Goal: Feedback & Contribution: Submit feedback/report problem

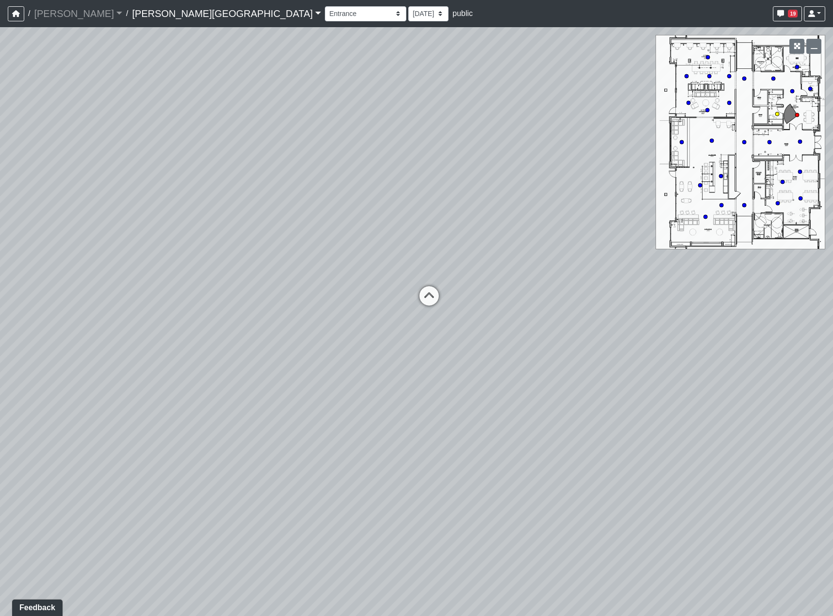
drag, startPoint x: 431, startPoint y: 298, endPoint x: 427, endPoint y: 360, distance: 61.7
click at [431, 298] on icon at bounding box center [428, 300] width 29 height 29
select select "d31ZcGSxdwRXHKbpvkiSNa"
drag, startPoint x: 385, startPoint y: 489, endPoint x: 507, endPoint y: 431, distance: 134.9
click at [507, 431] on div "Loading... Hallway - Hallway 2 Loading... Entry Loading... Booths Loading... Qu…" at bounding box center [416, 321] width 833 height 589
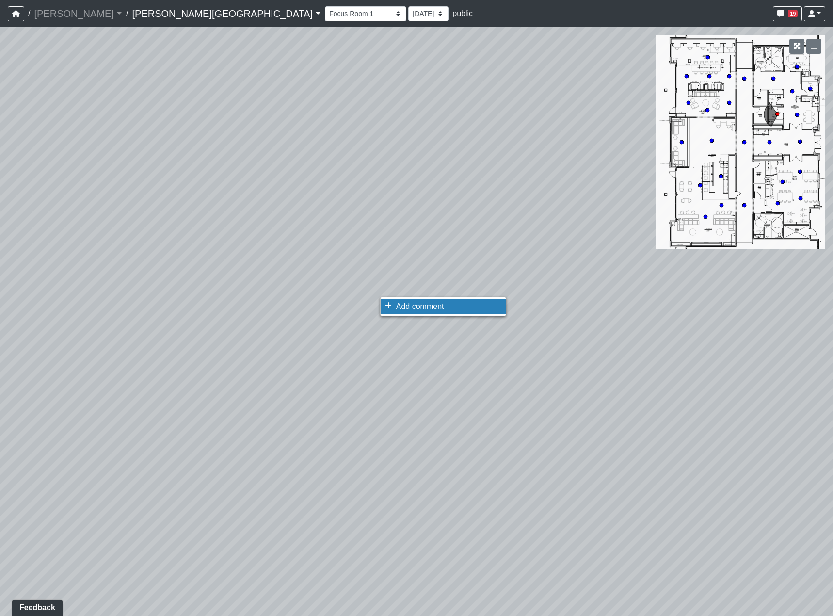
click at [413, 310] on span "Add comment" at bounding box center [420, 306] width 48 height 8
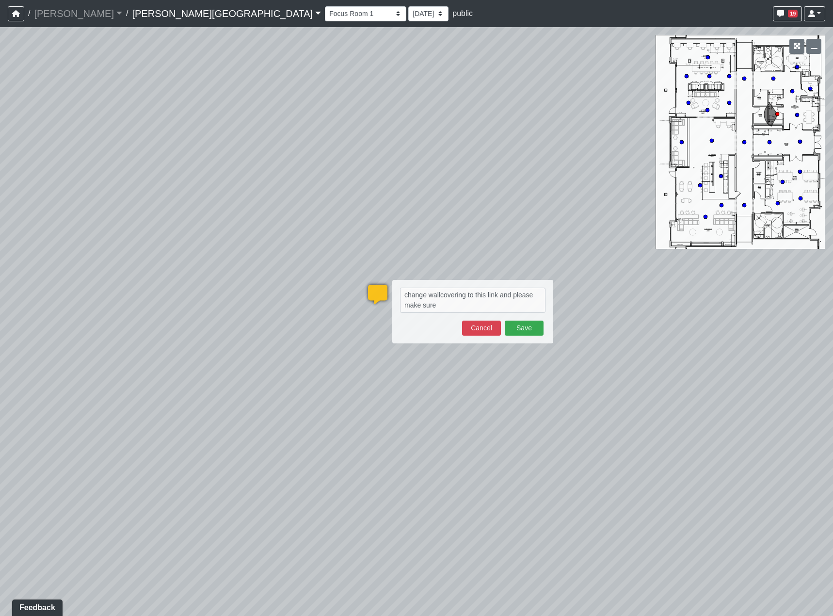
type textarea "change wallcovering to this link and please make sure"
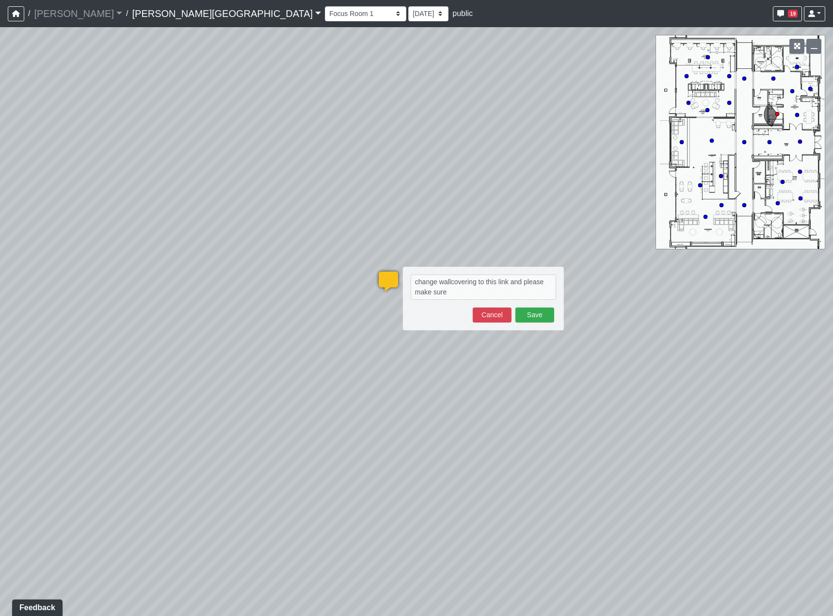
drag, startPoint x: 223, startPoint y: 501, endPoint x: 244, endPoint y: 485, distance: 25.9
click at [241, 484] on div "Loading... Hallway - Hallway 2 Loading... Entry Loading... Booths Loading... Qu…" at bounding box center [416, 321] width 833 height 589
click at [496, 312] on button "Cancel" at bounding box center [492, 314] width 39 height 15
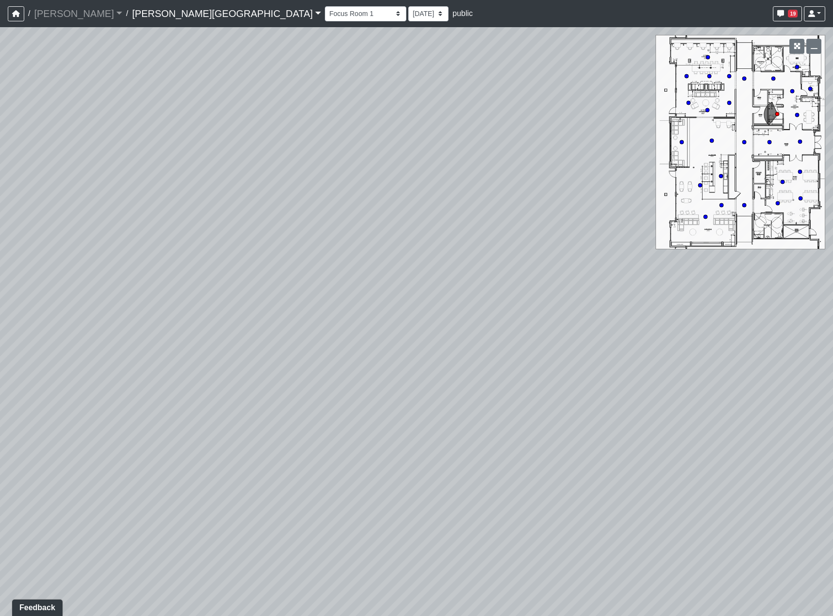
drag, startPoint x: 544, startPoint y: 348, endPoint x: -90, endPoint y: 279, distance: 637.8
click at [0, 279] on html "/ [PERSON_NAME] Loading... / [PERSON_NAME][GEOGRAPHIC_DATA][PERSON_NAME] Loadin…" at bounding box center [416, 308] width 833 height 616
drag, startPoint x: 468, startPoint y: 372, endPoint x: 285, endPoint y: 349, distance: 184.7
click at [511, 419] on div "Loading... Hallway - Hallway 2 Loading... Entry Loading... Booths Loading... Qu…" at bounding box center [416, 321] width 833 height 589
drag, startPoint x: 172, startPoint y: 350, endPoint x: 295, endPoint y: 365, distance: 123.9
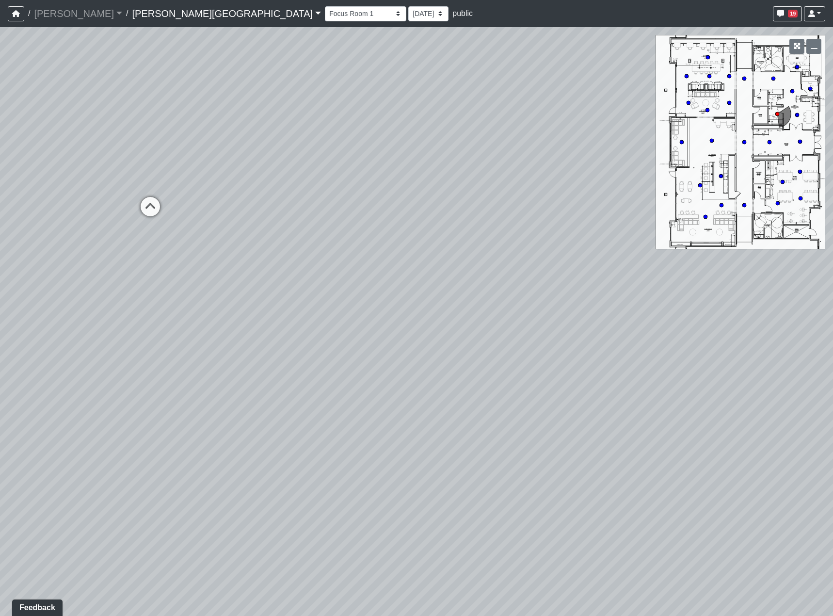
click at [295, 365] on div "Loading... Hallway - Hallway 2 Loading... Entry Loading... Booths Loading... Qu…" at bounding box center [416, 321] width 833 height 589
click at [375, 246] on icon at bounding box center [366, 236] width 29 height 29
drag, startPoint x: 274, startPoint y: 319, endPoint x: 504, endPoint y: 336, distance: 230.0
click at [509, 333] on div "Loading... Hallway - Hallway 2 Loading... Entry Loading... Booths Loading... Qu…" at bounding box center [416, 321] width 833 height 589
click at [414, 285] on icon at bounding box center [412, 281] width 29 height 29
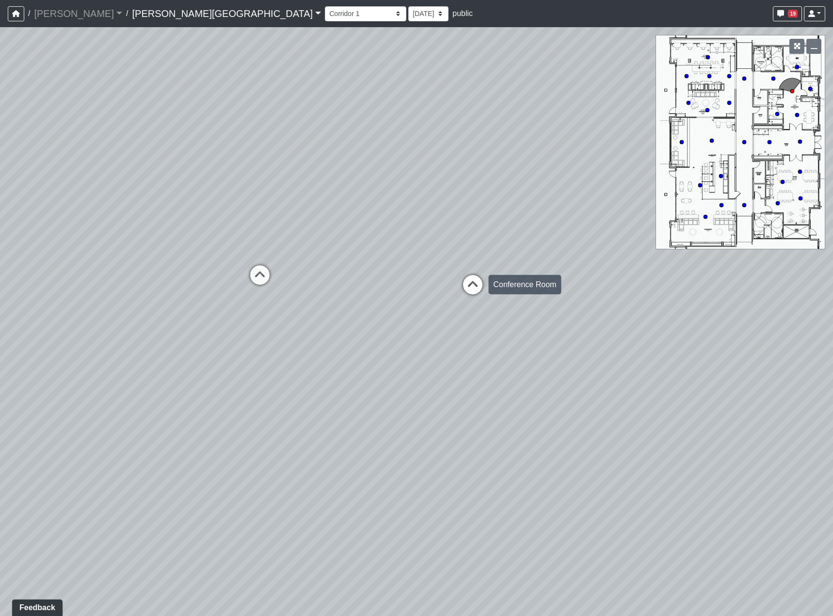
click at [465, 295] on icon at bounding box center [472, 289] width 29 height 29
select select "p2y4Uwmyzws345qqrYUgzo"
drag, startPoint x: 621, startPoint y: 414, endPoint x: 219, endPoint y: 188, distance: 461.0
click at [219, 188] on div "Loading... Hallway - Hallway 2 Loading... Entry Loading... Booths Loading... Qu…" at bounding box center [416, 321] width 833 height 589
drag, startPoint x: 392, startPoint y: 209, endPoint x: 17, endPoint y: 192, distance: 375.1
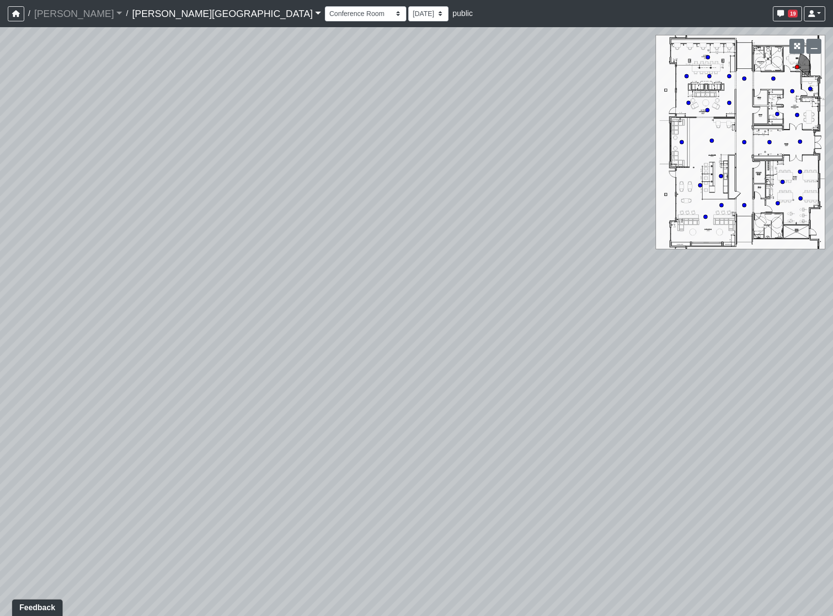
click at [17, 192] on div "Loading... Hallway - Hallway 2 Loading... Entry Loading... Booths Loading... Qu…" at bounding box center [416, 321] width 833 height 589
drag, startPoint x: 392, startPoint y: 232, endPoint x: 556, endPoint y: 249, distance: 164.7
click at [553, 248] on div "Loading... Hallway - Hallway 2 Loading... Entry Loading... Booths Loading... Qu…" at bounding box center [416, 321] width 833 height 589
drag, startPoint x: 302, startPoint y: 234, endPoint x: 540, endPoint y: 273, distance: 240.2
click at [540, 273] on div "Loading... Hallway - Hallway 2 Loading... Entry Loading... Booths Loading... Qu…" at bounding box center [416, 321] width 833 height 589
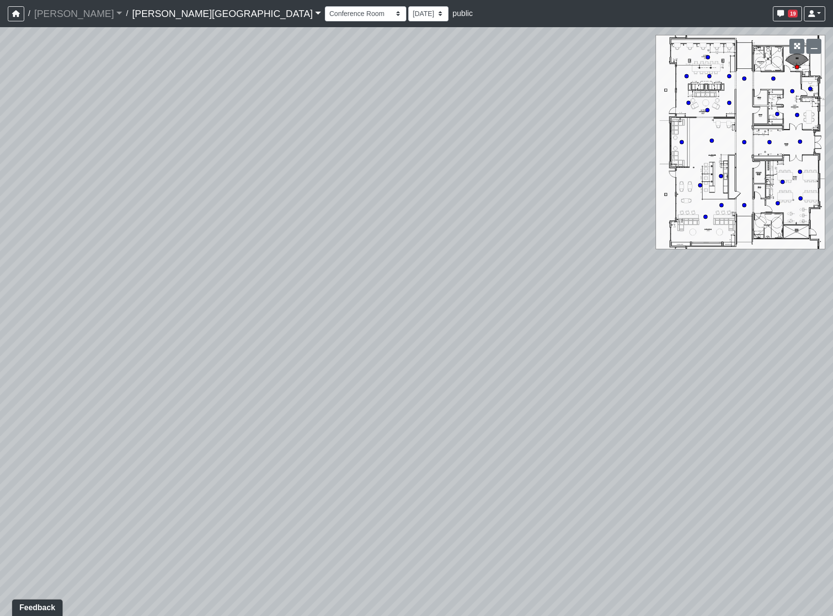
drag, startPoint x: 462, startPoint y: 272, endPoint x: 463, endPoint y: 281, distance: 9.3
click at [463, 281] on div "Loading... Hallway - Hallway 2 Loading... Entry Loading... Booths Loading... Qu…" at bounding box center [416, 321] width 833 height 589
click at [394, 354] on span "Add comment" at bounding box center [402, 357] width 48 height 8
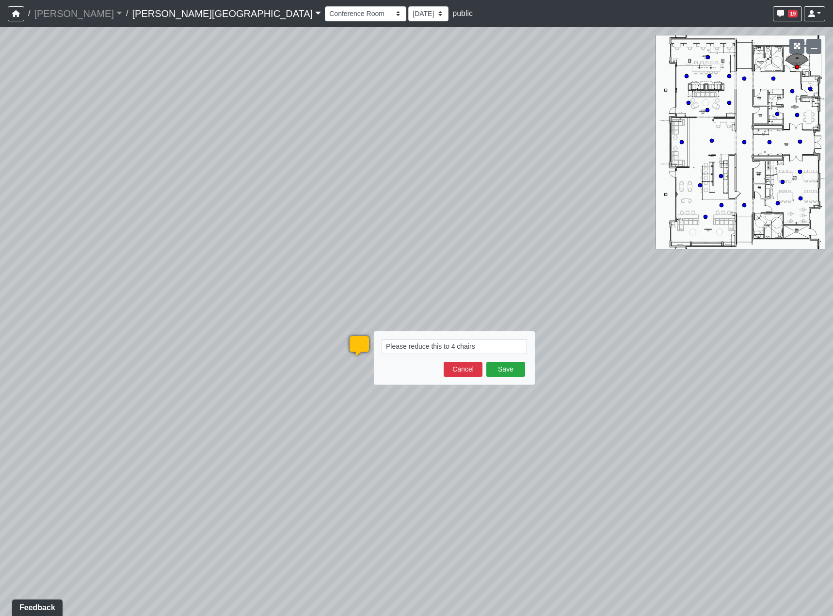
type textarea "Please reduce this to 4 chairs"
click at [483, 365] on div "Save Cancel" at bounding box center [454, 369] width 145 height 15
click at [478, 366] on button "Cancel" at bounding box center [463, 369] width 39 height 15
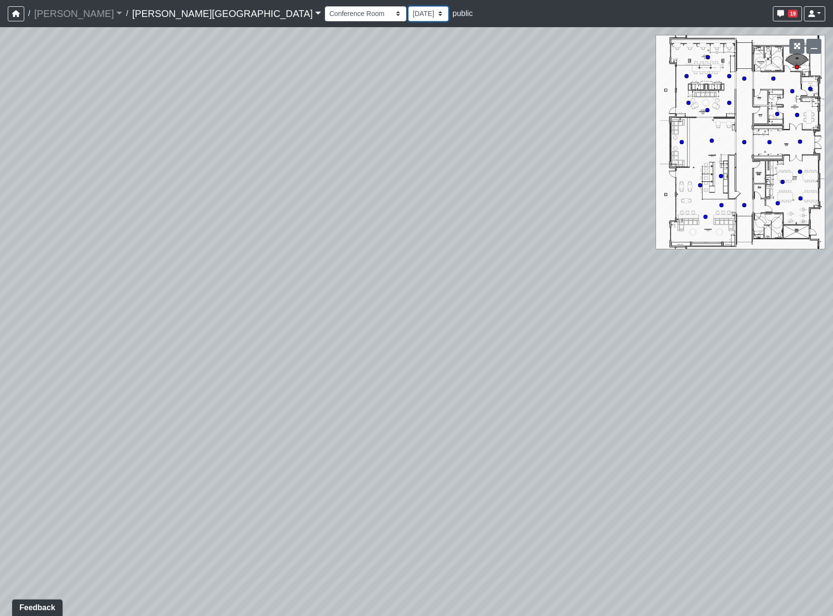
click at [408, 12] on select "[DATE] [DATE] [DATE] [DATE] [DATE] [DATE] [DATE] [DATE] [DATE] [DATE] [DATE] [D…" at bounding box center [428, 13] width 40 height 15
select select "rqkEVXgxnPpMDdcxVT5SYo"
click at [408, 6] on select "[DATE] [DATE] [DATE] [DATE] [DATE] [DATE] [DATE] [DATE] [DATE] [DATE] [DATE] [D…" at bounding box center [428, 13] width 40 height 15
select select "p2y4Uwmyzws345qqrYUgzo"
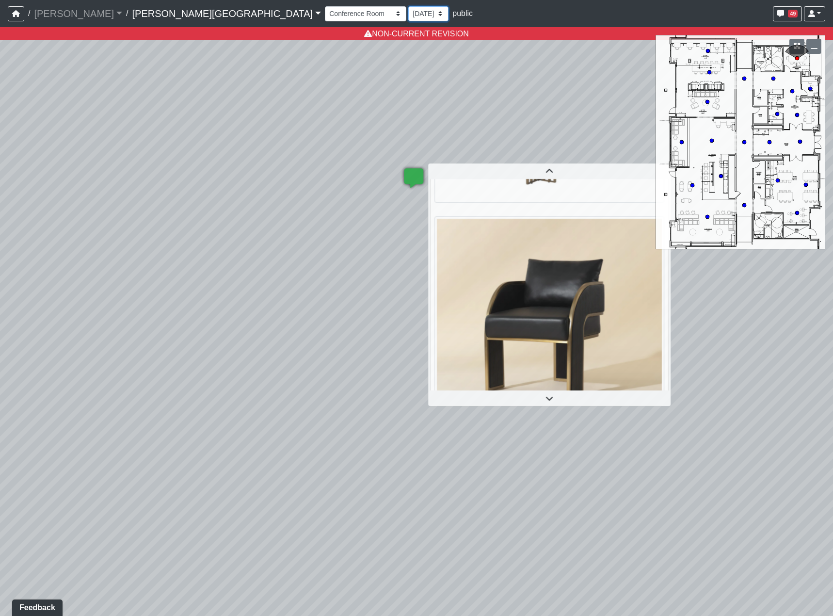
scroll to position [27, 0]
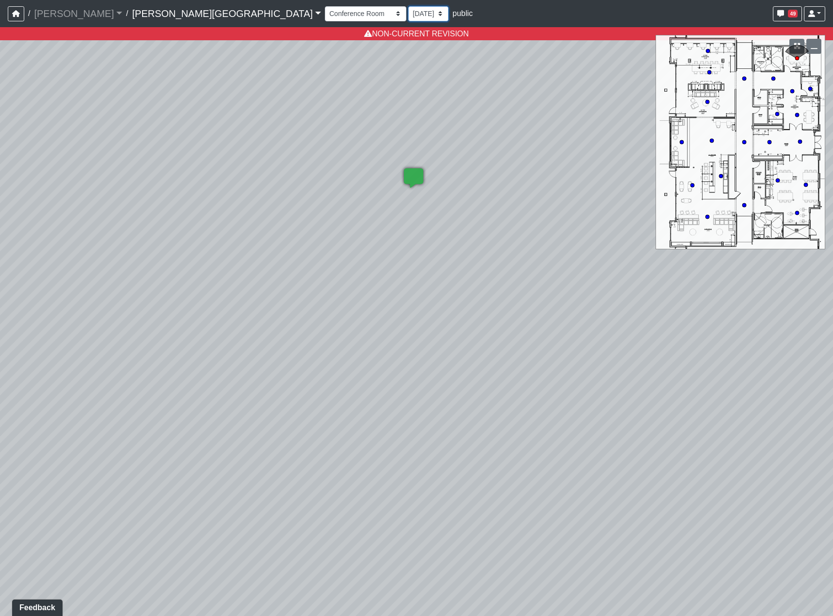
click at [408, 17] on select "[DATE] [DATE] [DATE] [DATE] [DATE] [DATE] [DATE] [DATE] [DATE] [DATE] [DATE] [D…" at bounding box center [428, 13] width 40 height 15
select select "wzoWVqM2G5FFRq7aL6KUid"
click at [408, 6] on select "[DATE] [DATE] [DATE] [DATE] [DATE] [DATE] [DATE] [DATE] [DATE] [DATE] [DATE] [D…" at bounding box center [428, 13] width 40 height 15
select select "p2y4Uwmyzws345qqrYUgzo"
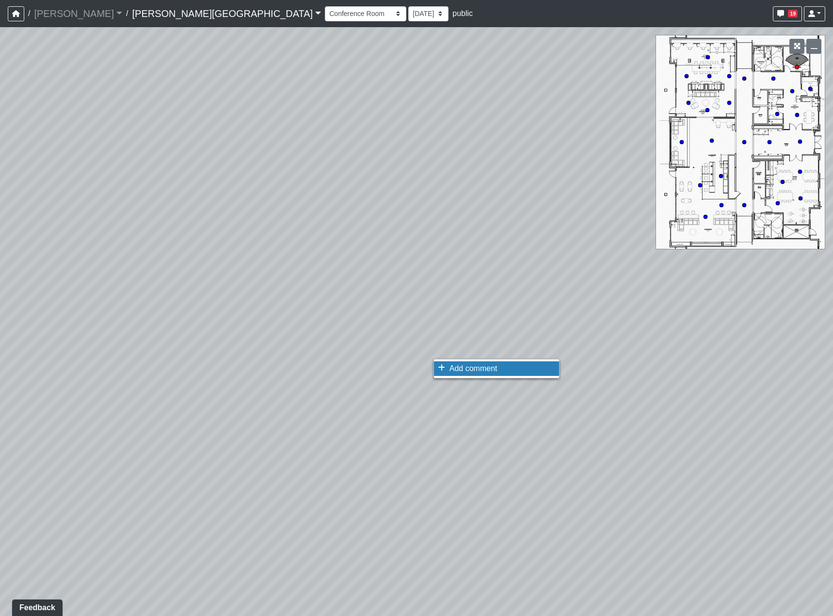
click at [504, 374] on li "Add comment" at bounding box center [496, 368] width 125 height 15
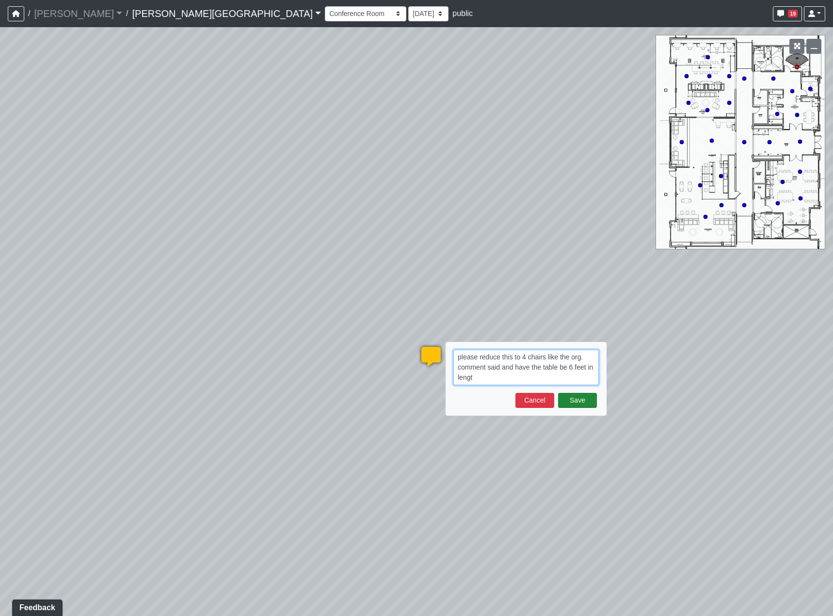
type textarea "please reduce this to 4 chairs like the org. comment said and have the table be…"
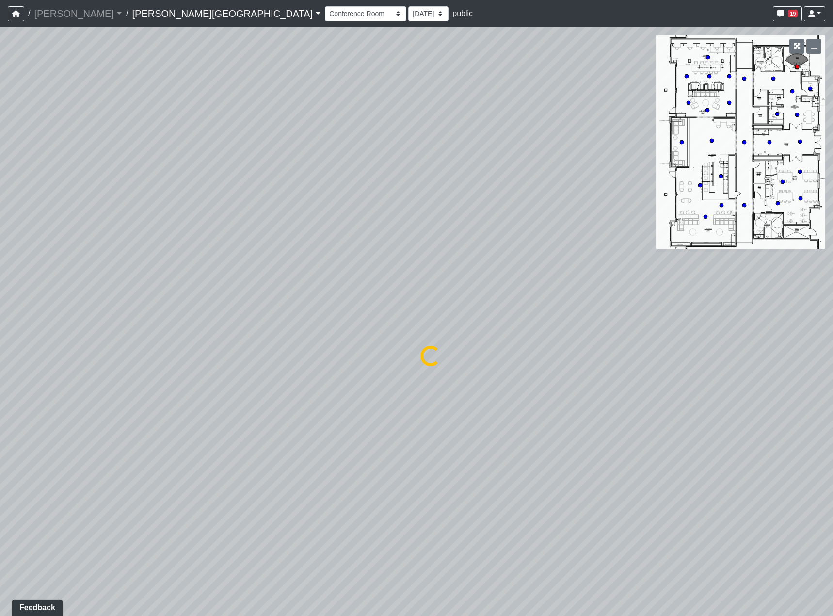
select select "p2y4Uwmyzws345qqrYUgzo"
drag, startPoint x: 662, startPoint y: 378, endPoint x: 170, endPoint y: 362, distance: 492.3
click at [179, 363] on div "Loading... Hallway - Hallway 2 Loading... Entry Loading... Booths Loading... Qu…" at bounding box center [416, 321] width 833 height 589
drag, startPoint x: 601, startPoint y: 351, endPoint x: 538, endPoint y: 515, distance: 176.2
click at [544, 517] on div "Loading... Hallway - Hallway 2 Loading... Entry Loading... Booths Loading... Qu…" at bounding box center [416, 321] width 833 height 589
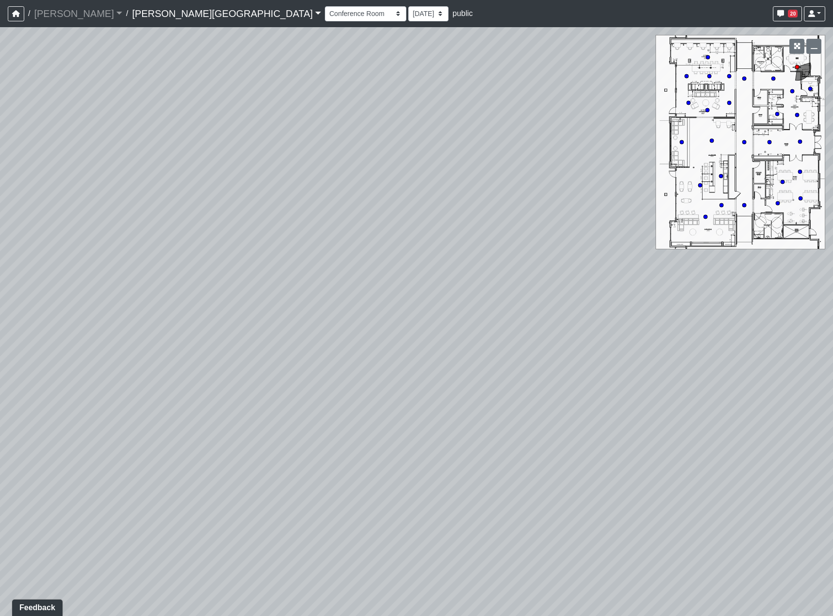
drag, startPoint x: 366, startPoint y: 462, endPoint x: 367, endPoint y: 382, distance: 81.0
click at [367, 382] on div "Loading... Hallway - Hallway 2 Loading... Entry Loading... Booths Loading... Qu…" at bounding box center [416, 321] width 833 height 589
click at [391, 346] on span "Add comment" at bounding box center [411, 342] width 48 height 8
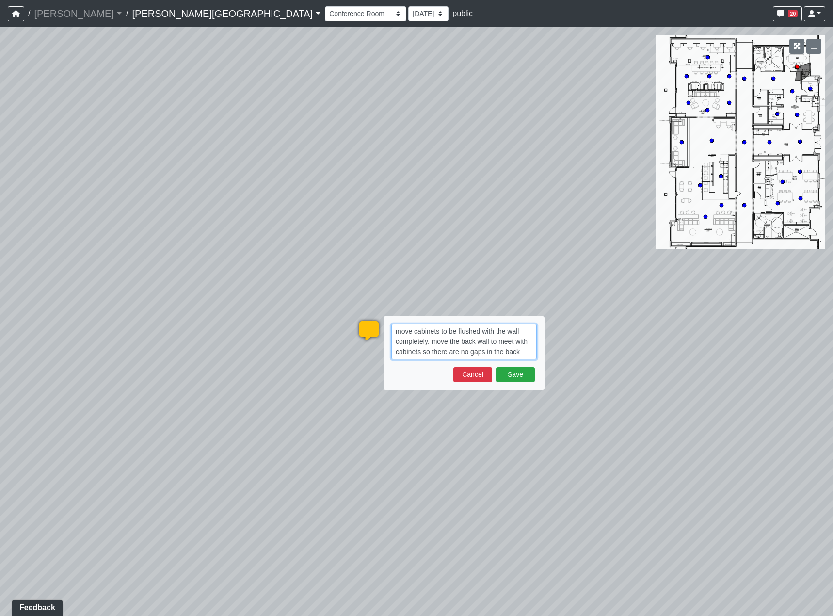
paste textarea "blob:[URL][DOMAIN_NAME]"
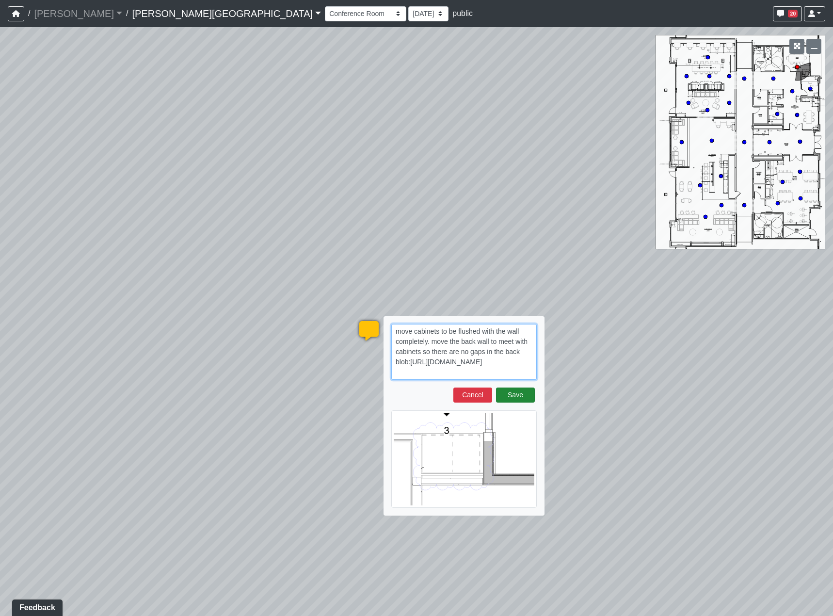
type textarea "move cabinets to be flushed with the wall completely. move the back wall to mee…"
click at [532, 394] on button "Save" at bounding box center [515, 394] width 39 height 15
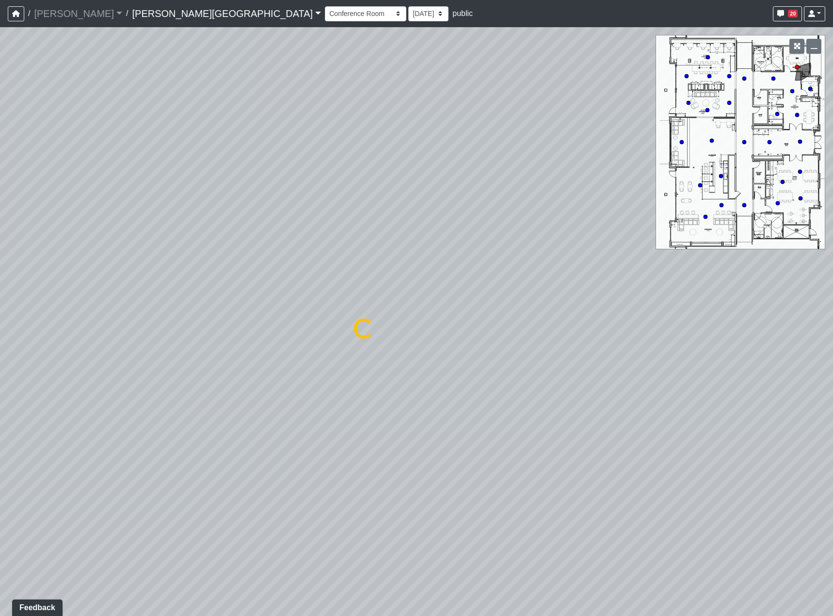
drag, startPoint x: 640, startPoint y: 421, endPoint x: 168, endPoint y: 401, distance: 473.0
click at [168, 401] on div "Loading... Hallway - Hallway 2 Loading... Entry Loading... Booths Loading... Qu…" at bounding box center [416, 321] width 833 height 589
drag, startPoint x: 412, startPoint y: 374, endPoint x: 359, endPoint y: 379, distance: 53.1
click at [359, 379] on div "Loading... Hallway - Hallway 2 Loading... Entry Loading... Booths Loading... Qu…" at bounding box center [416, 321] width 833 height 589
select select "p2y4Uwmyzws345qqrYUgzo"
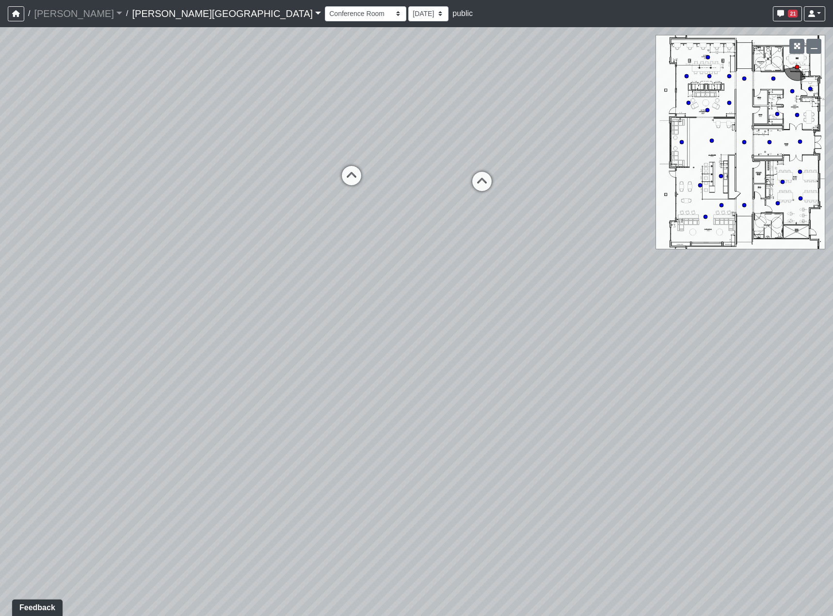
drag, startPoint x: 68, startPoint y: 417, endPoint x: 358, endPoint y: 403, distance: 289.8
click at [271, 403] on div "Loading... Hallway - Hallway 2 Loading... Entry Loading... Booths Loading... Qu…" at bounding box center [416, 321] width 833 height 589
drag, startPoint x: 334, startPoint y: 405, endPoint x: 376, endPoint y: 496, distance: 99.8
click at [376, 496] on div "Loading... Hallway - Hallway 2 Loading... Entry Loading... Booths Loading... Qu…" at bounding box center [416, 321] width 833 height 589
drag, startPoint x: 445, startPoint y: 423, endPoint x: 129, endPoint y: 469, distance: 318.9
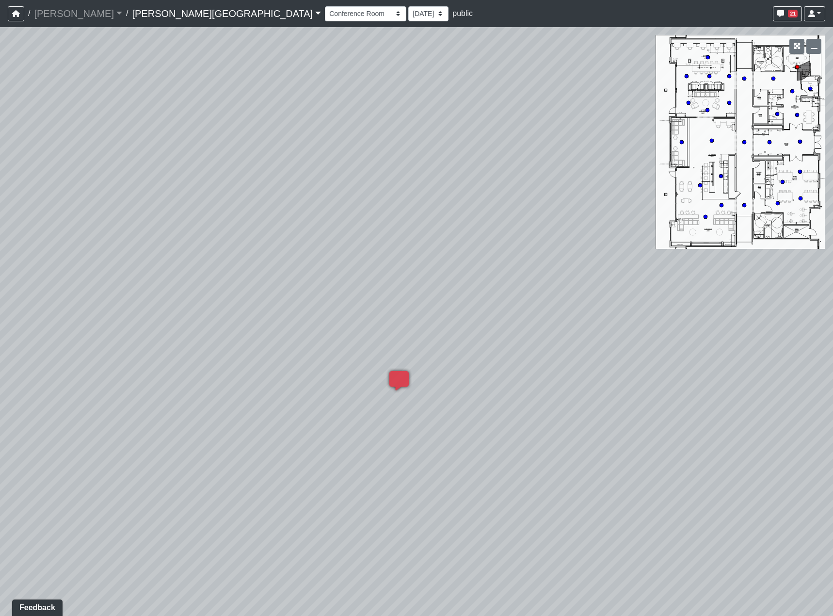
click at [129, 469] on div "Loading... Hallway - Hallway 2 Loading... Entry Loading... Booths Loading... Qu…" at bounding box center [416, 321] width 833 height 589
click at [452, 237] on li "Add comment" at bounding box center [503, 244] width 125 height 15
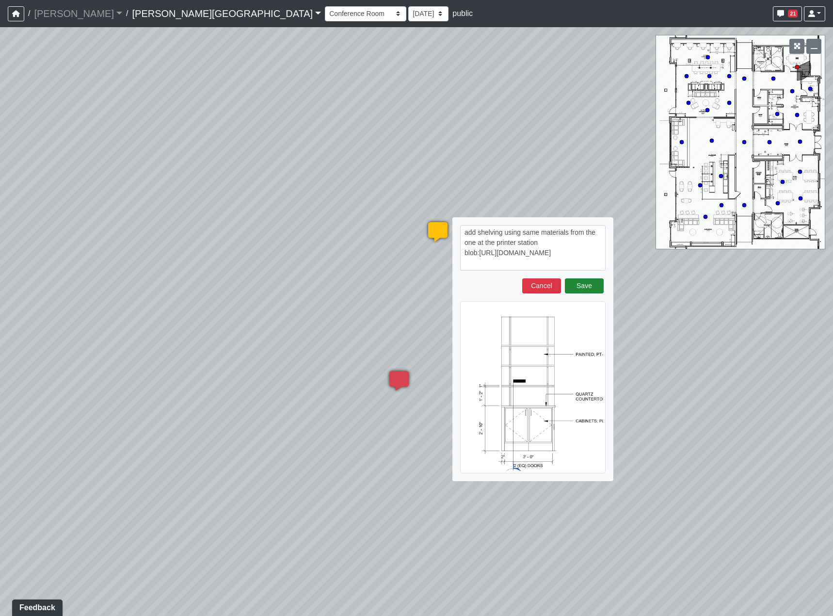
type textarea "add shelving using same materials from the one at the printer station blob:[URL…"
click at [593, 290] on button "Save" at bounding box center [584, 285] width 39 height 15
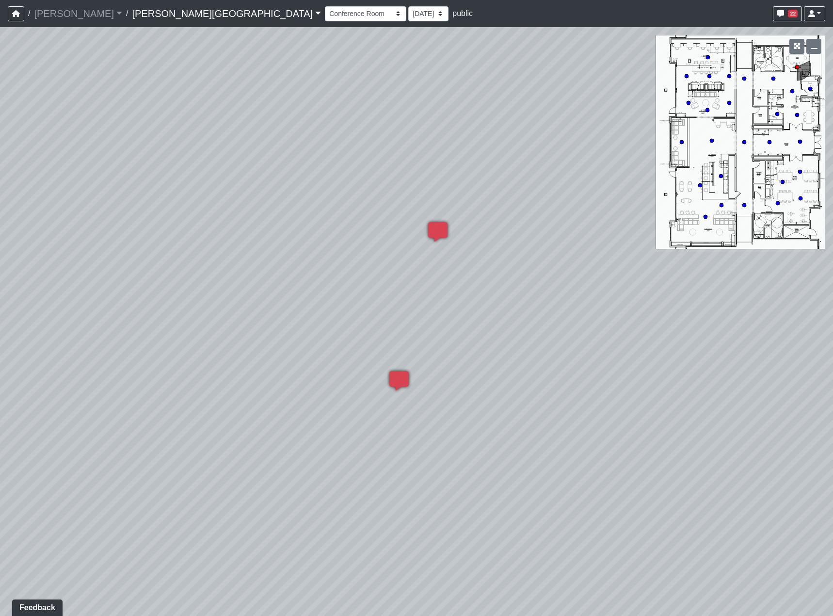
drag, startPoint x: 442, startPoint y: 342, endPoint x: 16, endPoint y: 323, distance: 426.0
click at [16, 323] on div "Loading... Hallway - Hallway 2 Loading... Entry Loading... Booths Loading... Qu…" at bounding box center [416, 321] width 833 height 589
drag, startPoint x: 254, startPoint y: 261, endPoint x: 460, endPoint y: 391, distance: 243.3
click at [541, 427] on div "Loading... Hallway - Hallway 2 Loading... Entry Loading... Booths Loading... Qu…" at bounding box center [416, 321] width 833 height 589
click at [306, 317] on div "Loading... Hallway - Hallway 2 Loading... Entry Loading... Booths Loading... Qu…" at bounding box center [416, 321] width 833 height 589
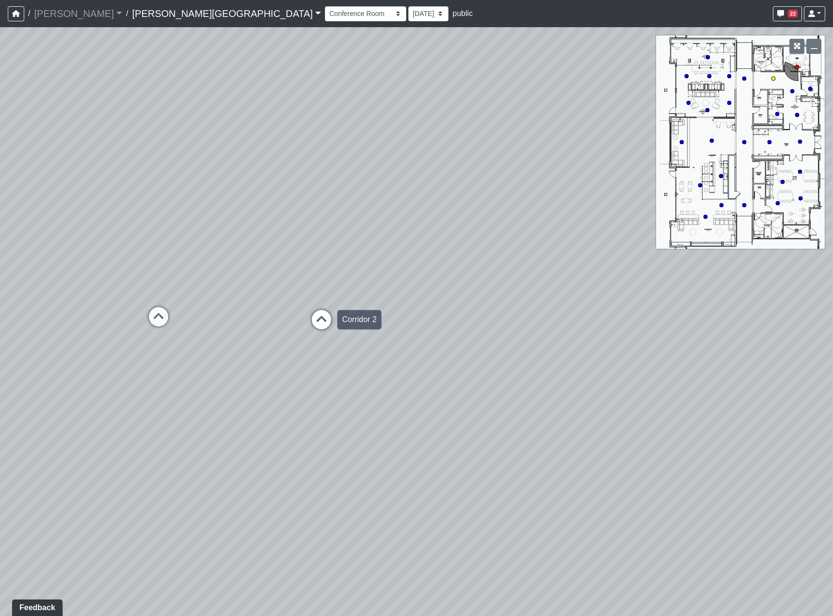
click at [334, 327] on icon at bounding box center [321, 324] width 29 height 29
drag, startPoint x: 510, startPoint y: 353, endPoint x: 377, endPoint y: 354, distance: 133.8
click at [377, 354] on div "Loading... Hallway - Hallway 2 Loading... Entry Loading... Booths Loading... Qu…" at bounding box center [416, 321] width 833 height 589
click at [484, 306] on icon at bounding box center [494, 316] width 29 height 29
drag, startPoint x: 281, startPoint y: 357, endPoint x: 542, endPoint y: 371, distance: 262.1
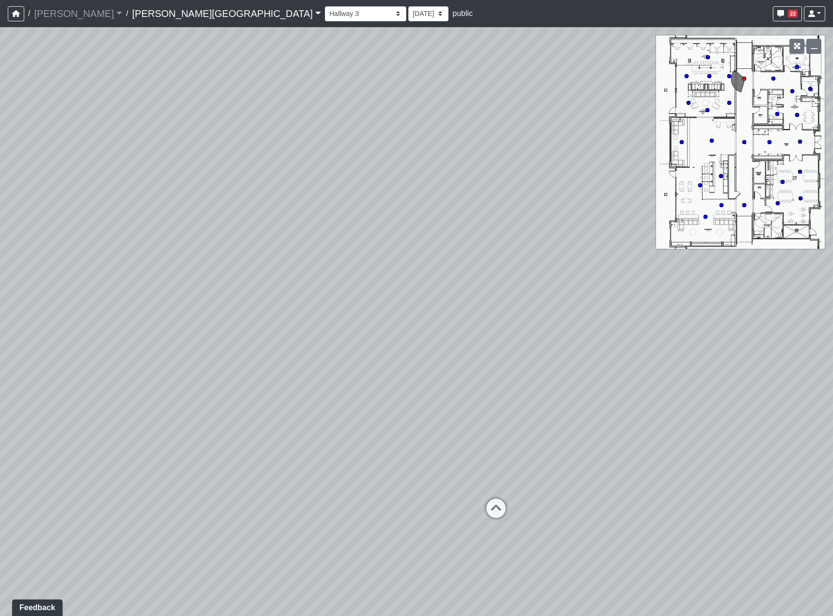
click at [494, 367] on div "Loading... Hallway - Hallway 2 Loading... Entry Loading... Booths Loading... Qu…" at bounding box center [416, 321] width 833 height 589
click at [473, 342] on icon at bounding box center [471, 335] width 29 height 29
click at [473, 342] on icon at bounding box center [472, 338] width 29 height 29
select select "5Zn3yQTVRXj4Amx3kCGFst"
drag, startPoint x: 175, startPoint y: 423, endPoint x: 500, endPoint y: 431, distance: 325.9
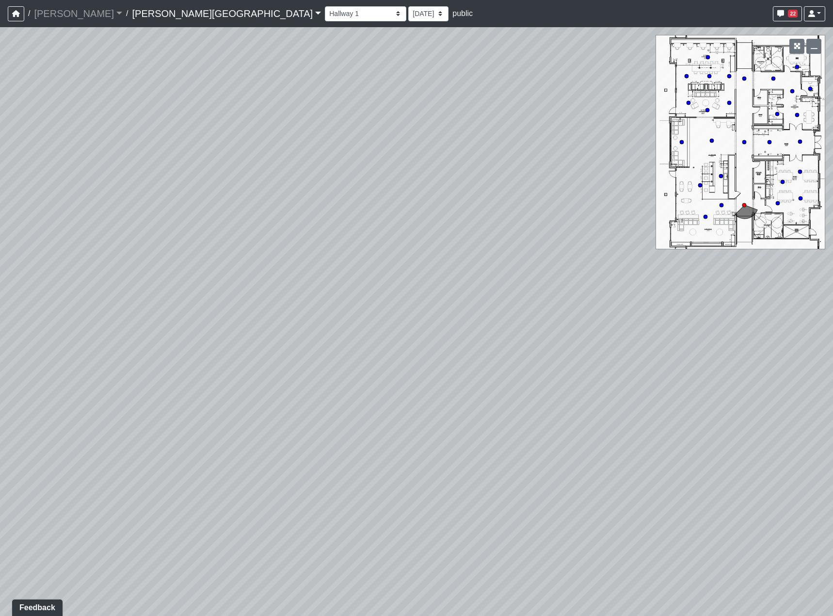
click at [500, 431] on div "Loading... Hallway - Hallway 2 Loading... Entry Loading... Booths Loading... Qu…" at bounding box center [416, 321] width 833 height 589
drag, startPoint x: 433, startPoint y: 433, endPoint x: 58, endPoint y: 314, distance: 394.0
click at [58, 314] on div "Loading... Hallway - Hallway 2 Loading... Entry Loading... Booths Loading... Qu…" at bounding box center [416, 321] width 833 height 589
drag, startPoint x: 364, startPoint y: 281, endPoint x: 268, endPoint y: 419, distance: 168.5
click at [268, 419] on div "Loading... Hallway - Hallway 2 Loading... Entry Loading... Booths Loading... Qu…" at bounding box center [416, 321] width 833 height 589
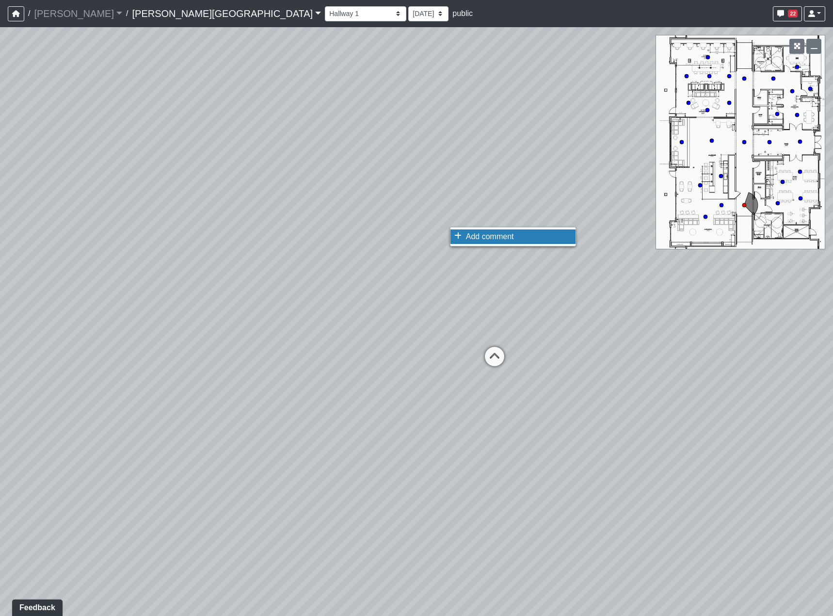
click at [465, 232] on li "Add comment" at bounding box center [512, 236] width 125 height 15
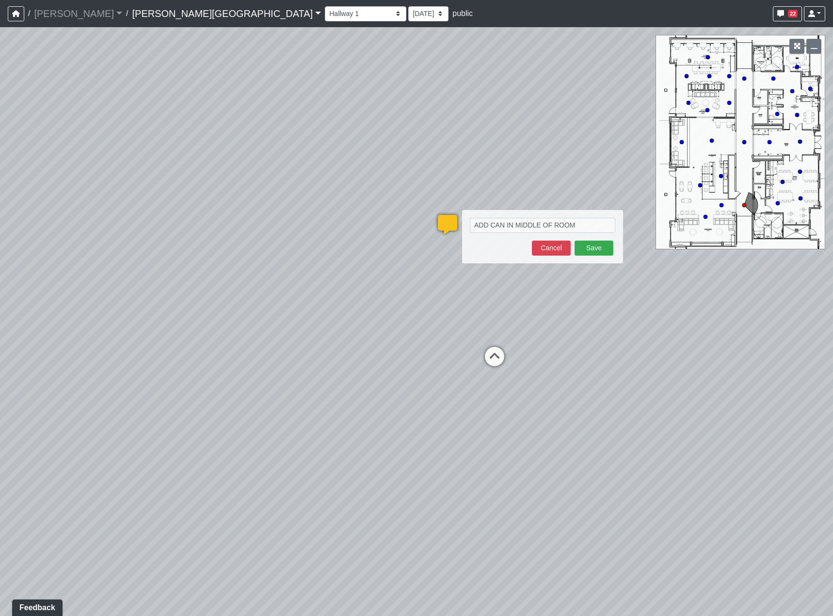
drag, startPoint x: -83, startPoint y: 390, endPoint x: -135, endPoint y: 337, distance: 74.4
click at [590, 229] on textarea "ADD CAN IN MIDDLE OF ROOM" at bounding box center [542, 225] width 145 height 15
paste textarea "blob:[URL][DOMAIN_NAME]"
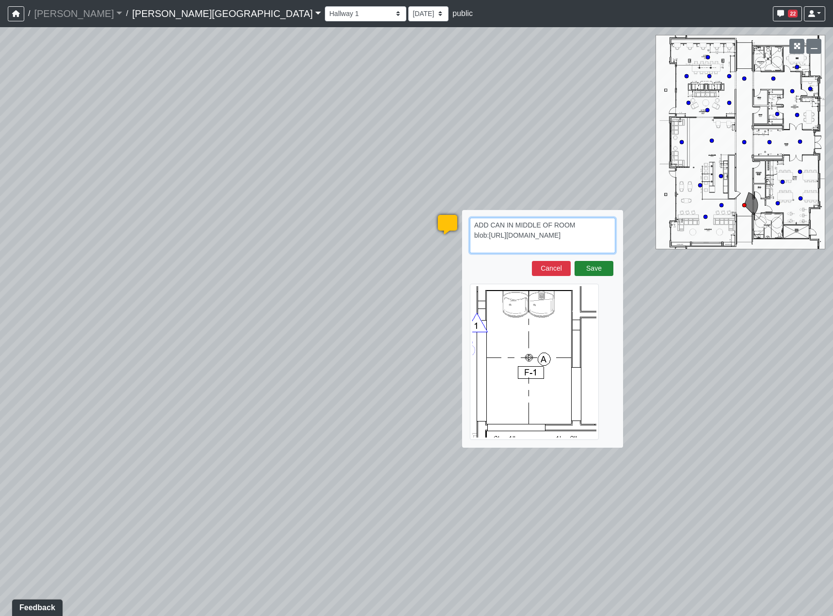
type textarea "ADD CAN IN MIDDLE OF ROOM blob:[URL][DOMAIN_NAME]"
click at [593, 268] on button "Save" at bounding box center [593, 268] width 39 height 15
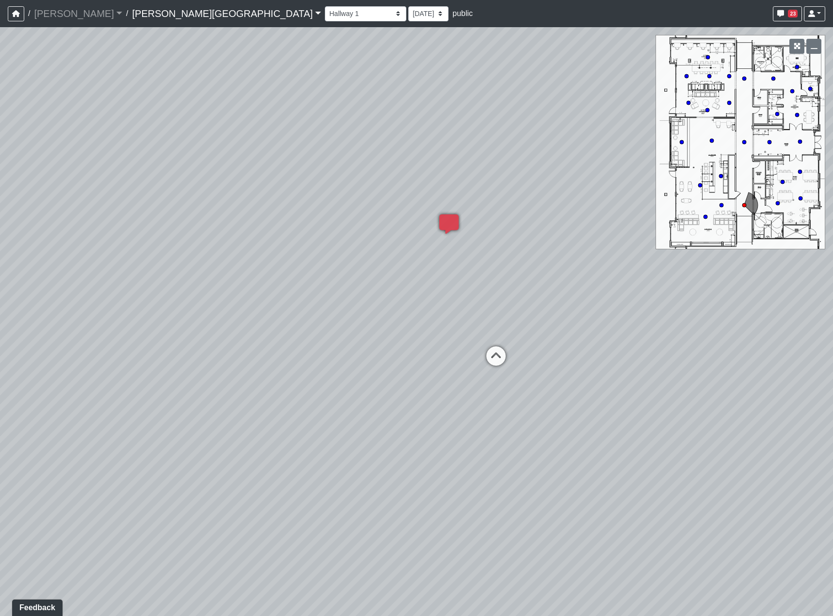
drag, startPoint x: 12, startPoint y: 371, endPoint x: 35, endPoint y: 367, distance: 23.7
click at [35, 367] on div "Loading... Hallway - Hallway 2 Loading... Entry Loading... Booths Loading... Qu…" at bounding box center [416, 321] width 833 height 589
drag, startPoint x: 43, startPoint y: 363, endPoint x: 491, endPoint y: 296, distance: 452.8
click at [465, 299] on div "Loading... Hallway - Hallway 2 Loading... Entry Loading... Booths Loading... Qu…" at bounding box center [416, 321] width 833 height 589
drag, startPoint x: 425, startPoint y: 334, endPoint x: 38, endPoint y: 328, distance: 387.4
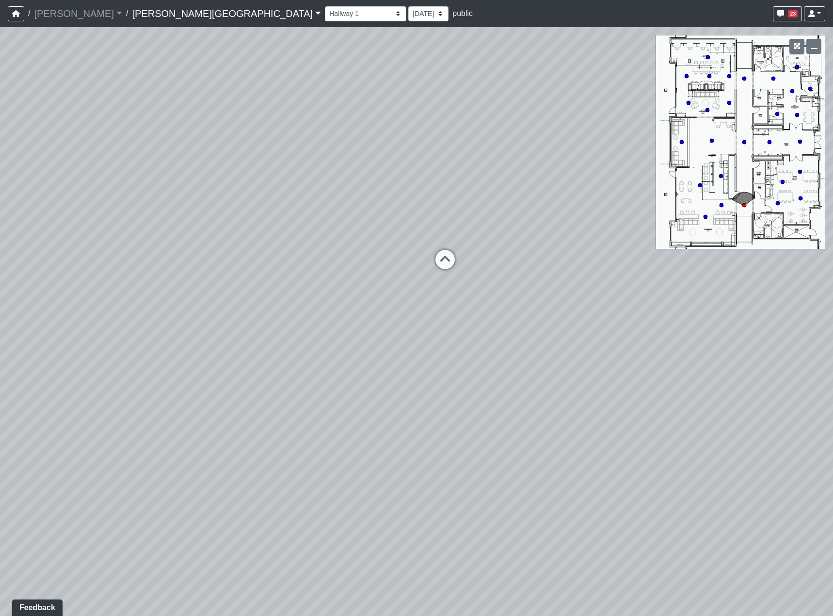
click at [38, 328] on div "Loading... Hallway - Hallway 2 Loading... Entry Loading... Booths Loading... Qu…" at bounding box center [416, 321] width 833 height 589
click at [433, 263] on icon at bounding box center [444, 264] width 29 height 29
select select "fhSDUKkkJCf45yZWF6wqxq"
drag, startPoint x: 363, startPoint y: 324, endPoint x: 459, endPoint y: 353, distance: 100.9
click at [459, 353] on div "Loading... Hallway - Hallway 2 Loading... Entry Loading... Booths Loading... Qu…" at bounding box center [416, 321] width 833 height 589
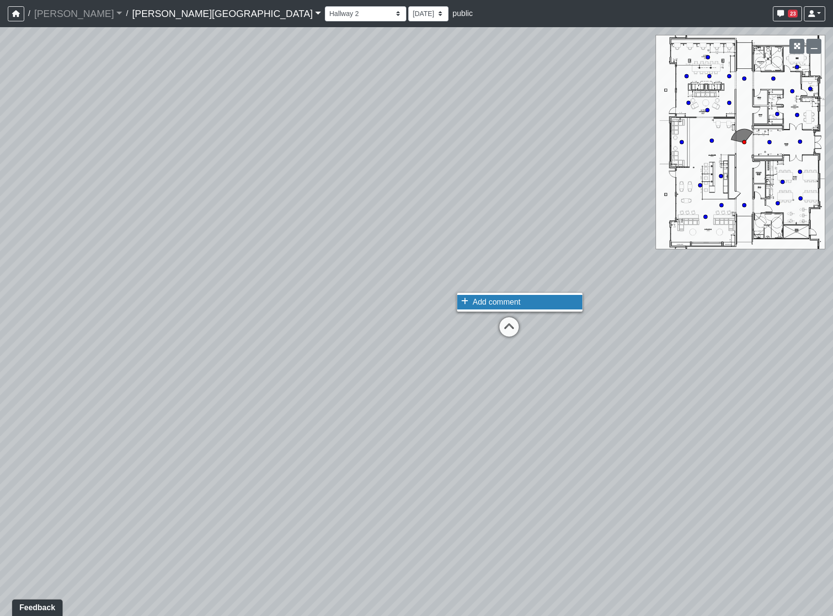
click at [469, 307] on li "Add comment" at bounding box center [519, 302] width 125 height 15
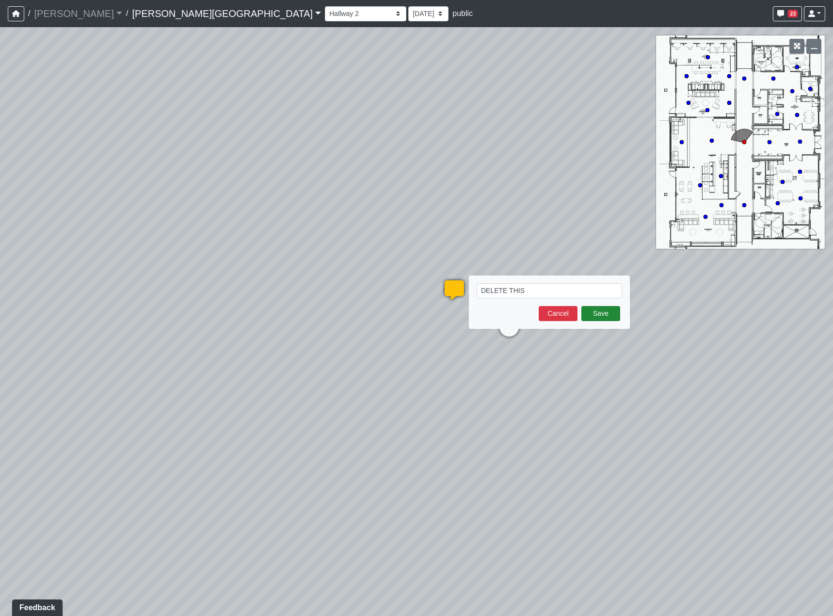
type textarea "DELETE THIS"
click at [596, 308] on button "Save" at bounding box center [600, 313] width 39 height 15
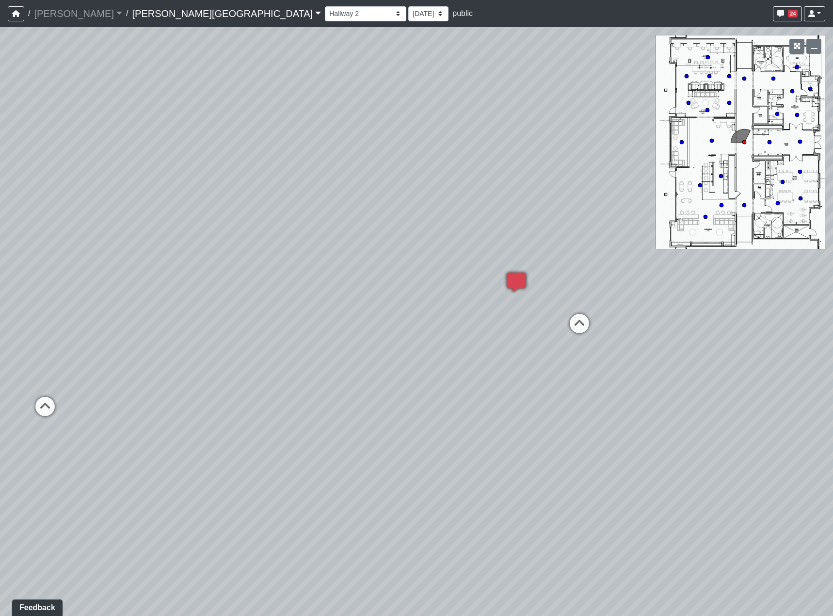
drag, startPoint x: 362, startPoint y: 443, endPoint x: 584, endPoint y: 439, distance: 222.1
click at [584, 439] on div "Loading... Hallway - Hallway 2 Loading... Entry Loading... Booths Loading... Qu…" at bounding box center [416, 321] width 833 height 589
click at [223, 380] on icon at bounding box center [215, 380] width 29 height 29
select select "2p1LcMW7A2doxWKe2HrzBw"
drag, startPoint x: 411, startPoint y: 400, endPoint x: 354, endPoint y: 392, distance: 57.7
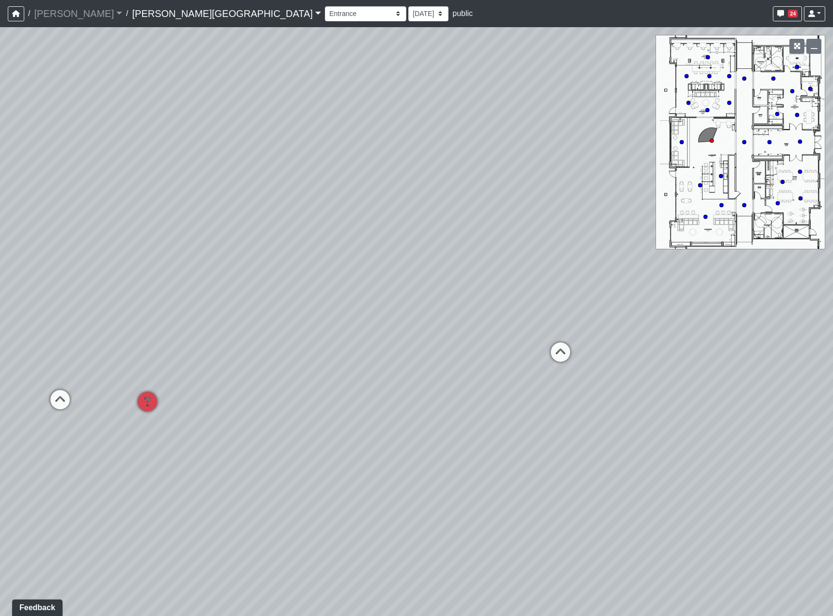
click at [354, 392] on div "Loading... Hallway - Hallway 2 Loading... Entry Loading... Booths Loading... Qu…" at bounding box center [416, 321] width 833 height 589
drag, startPoint x: 682, startPoint y: 455, endPoint x: 545, endPoint y: 443, distance: 137.2
click at [545, 443] on div "Loading... Hallway - Hallway 2 Loading... Entry Loading... Booths Loading... Qu…" at bounding box center [416, 321] width 833 height 589
drag, startPoint x: 653, startPoint y: 430, endPoint x: 556, endPoint y: 425, distance: 97.1
click at [556, 425] on div "Loading... Hallway - Hallway 2 Loading... Entry Loading... Booths Loading... Qu…" at bounding box center [416, 321] width 833 height 589
